Goal: Task Accomplishment & Management: Manage account settings

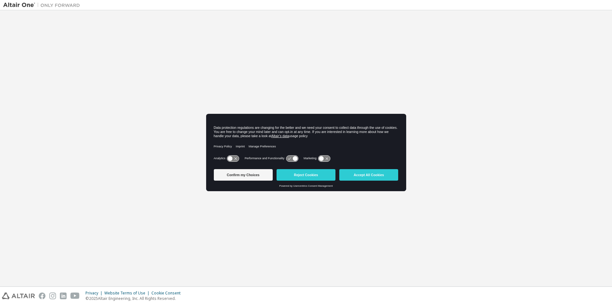
click at [239, 156] on icon at bounding box center [233, 158] width 13 height 7
click at [286, 158] on icon at bounding box center [292, 159] width 12 height 6
click at [289, 158] on icon at bounding box center [292, 159] width 12 height 6
click at [295, 158] on icon at bounding box center [294, 158] width 5 height 5
click at [291, 157] on icon at bounding box center [292, 159] width 12 height 6
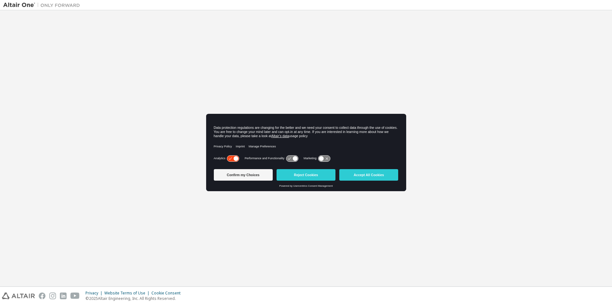
click at [229, 157] on icon at bounding box center [233, 159] width 12 height 6
click at [290, 159] on icon at bounding box center [289, 158] width 3 height 2
click at [298, 158] on icon at bounding box center [292, 159] width 12 height 6
click at [295, 159] on icon at bounding box center [294, 158] width 5 height 5
click at [304, 175] on button "Reject Cookies" at bounding box center [305, 175] width 59 height 12
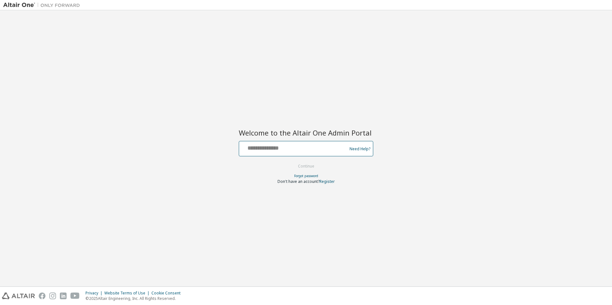
click at [251, 148] on input "text" at bounding box center [294, 147] width 105 height 9
type input "**********"
click at [300, 166] on button "Continue" at bounding box center [306, 167] width 30 height 10
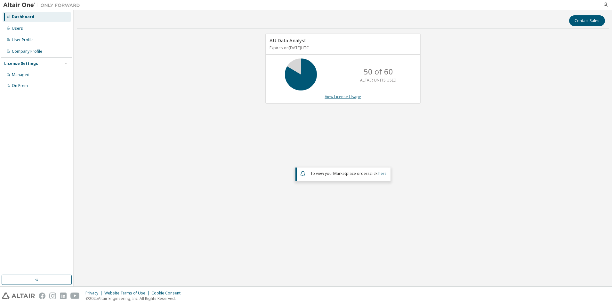
click at [353, 95] on link "View License Usage" at bounding box center [343, 96] width 36 height 5
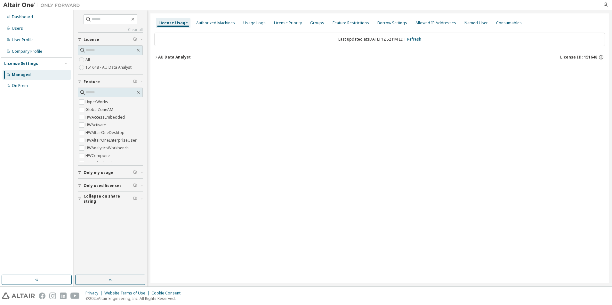
click at [159, 59] on div "AU Data Analyst" at bounding box center [174, 57] width 33 height 5
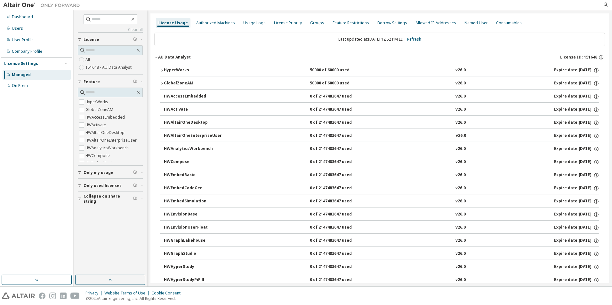
click at [161, 68] on icon "button" at bounding box center [162, 70] width 4 height 4
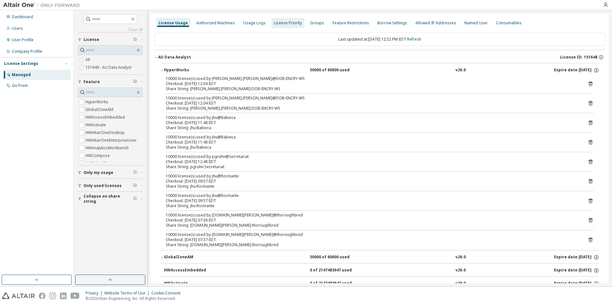
click at [209, 23] on div "Authorized Machines" at bounding box center [215, 22] width 39 height 5
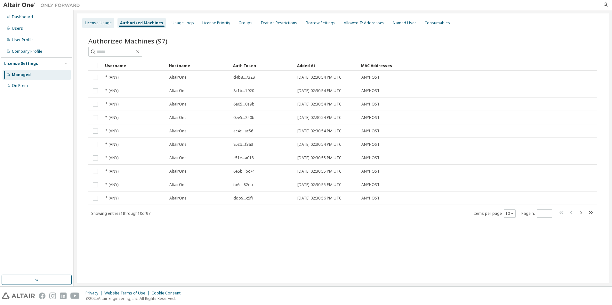
click at [97, 21] on div "License Usage" at bounding box center [98, 22] width 27 height 5
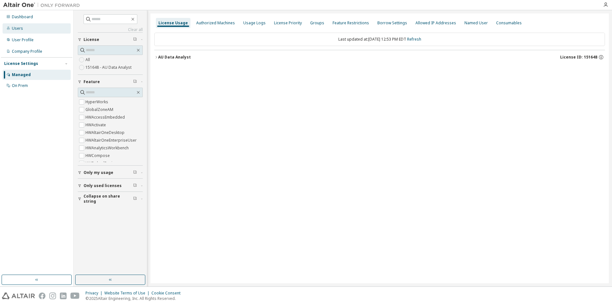
click at [23, 30] on div "Users" at bounding box center [37, 28] width 68 height 10
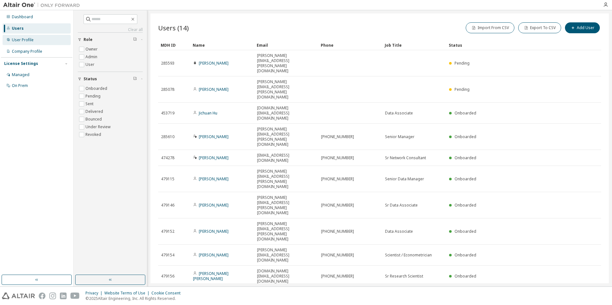
click at [24, 40] on div "User Profile" at bounding box center [23, 39] width 22 height 5
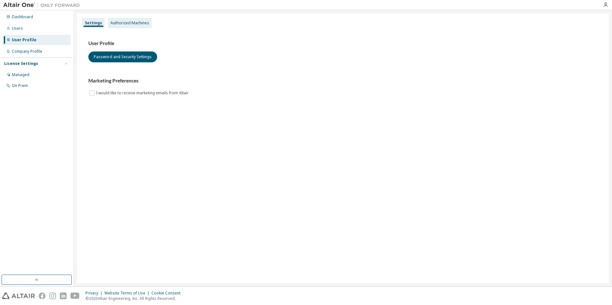
click at [136, 23] on div "Authorized Machines" at bounding box center [129, 22] width 39 height 5
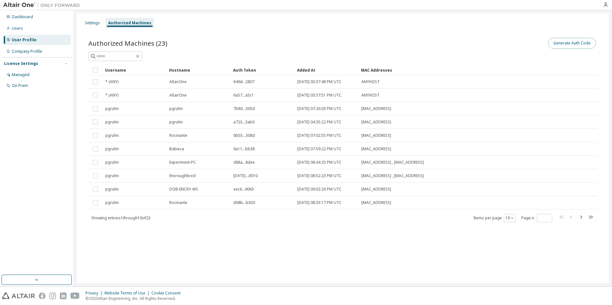
click at [575, 45] on button "Generate Auth Code" at bounding box center [572, 43] width 48 height 11
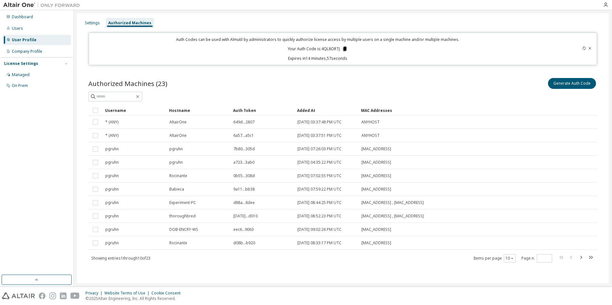
click at [345, 48] on icon at bounding box center [345, 49] width 4 height 4
click at [24, 14] on div "Dashboard" at bounding box center [22, 16] width 21 height 5
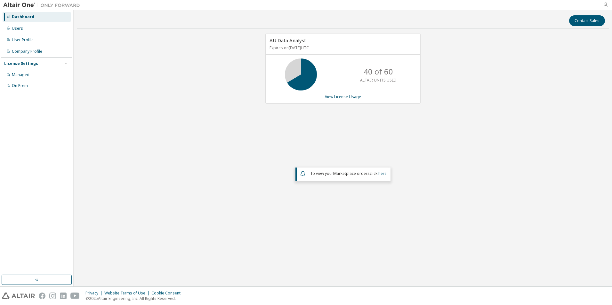
click at [605, 6] on icon "button" at bounding box center [605, 4] width 5 height 5
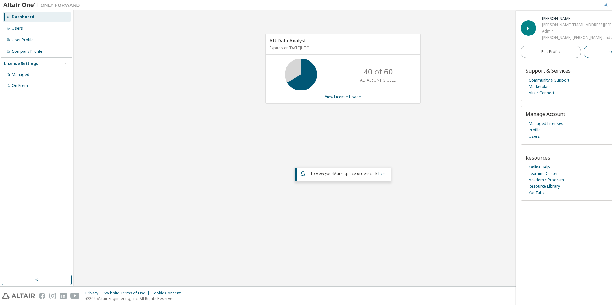
click at [607, 50] on span "Logout" at bounding box center [613, 52] width 13 height 6
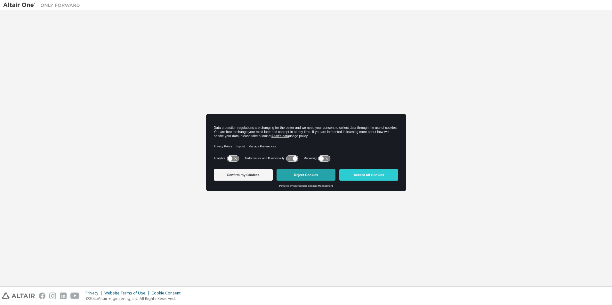
click at [299, 173] on button "Reject Cookies" at bounding box center [305, 175] width 59 height 12
